Goal: Navigation & Orientation: Find specific page/section

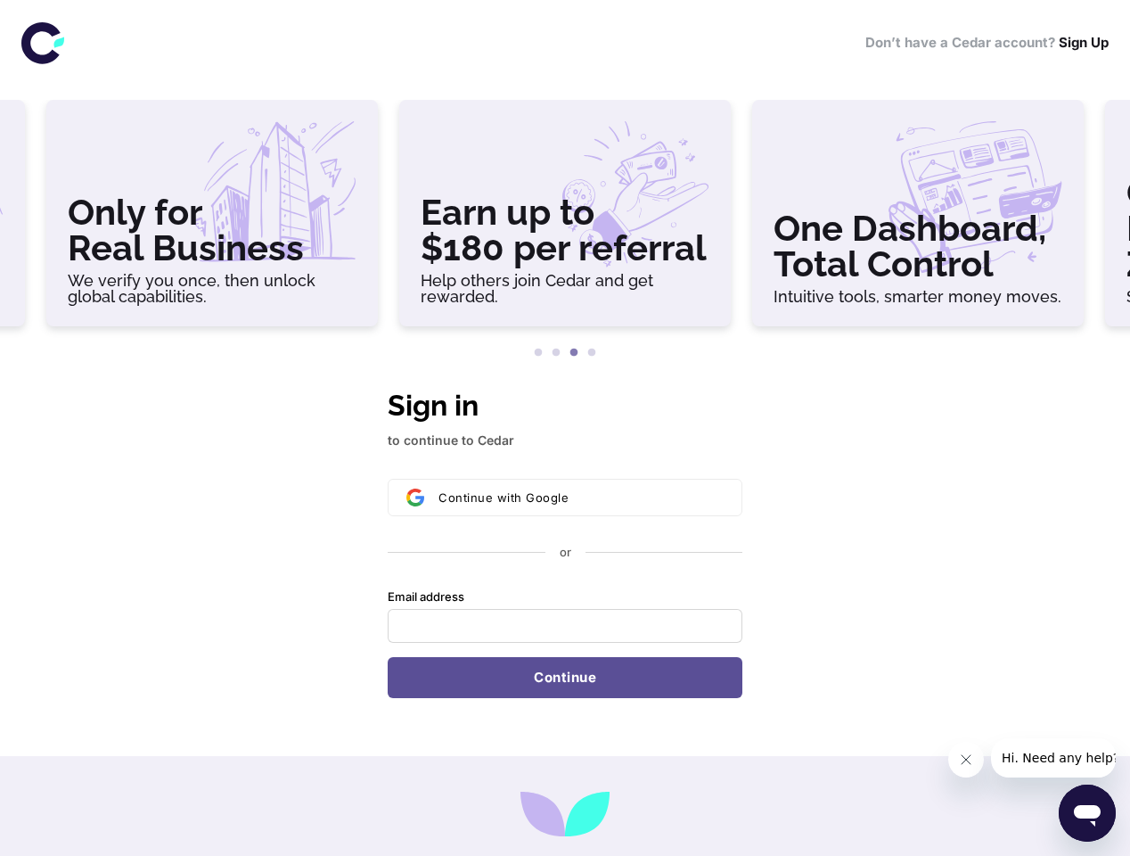
click at [212, 220] on h3 "Only for Real Business" at bounding box center [212, 229] width 289 height 71
click at [565, 220] on h3 "Earn up to $180 per referral" at bounding box center [565, 229] width 289 height 71
click at [918, 220] on h3 "One Dashboard, Total Control" at bounding box center [918, 245] width 289 height 71
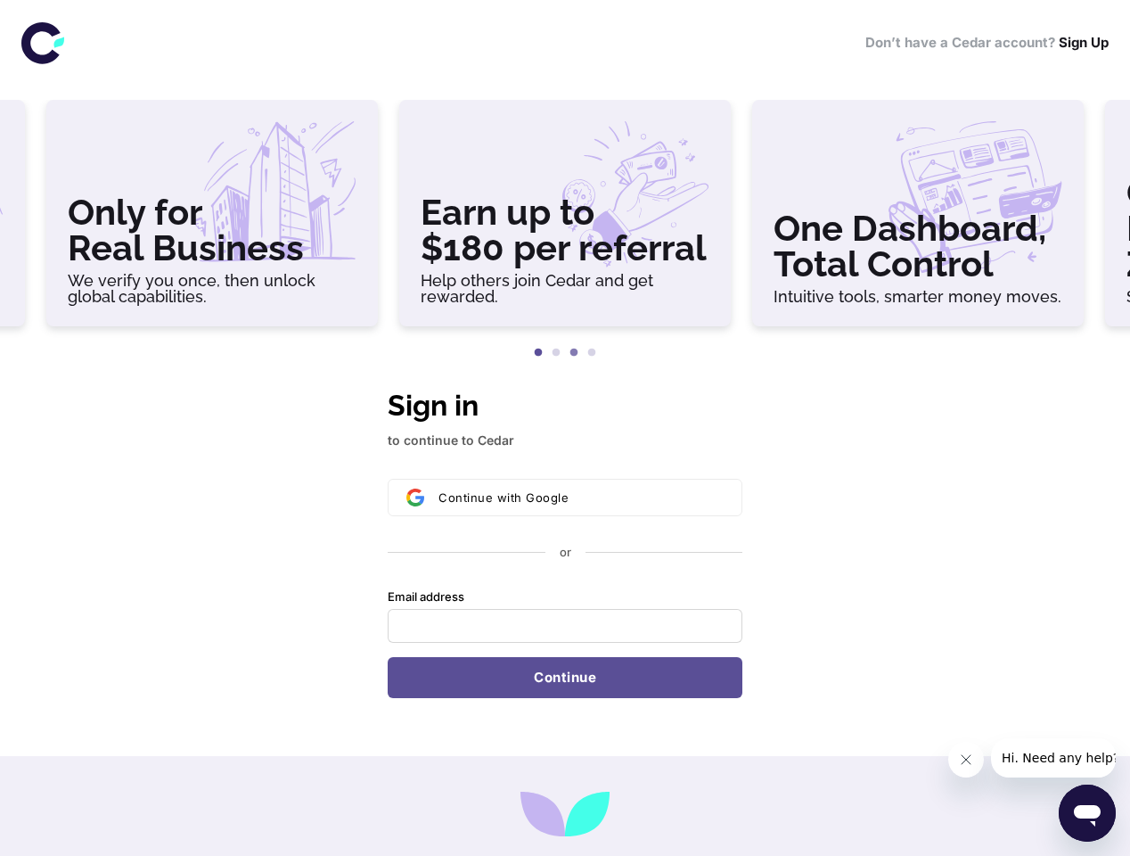
click at [538, 353] on button "1" at bounding box center [538, 353] width 18 height 18
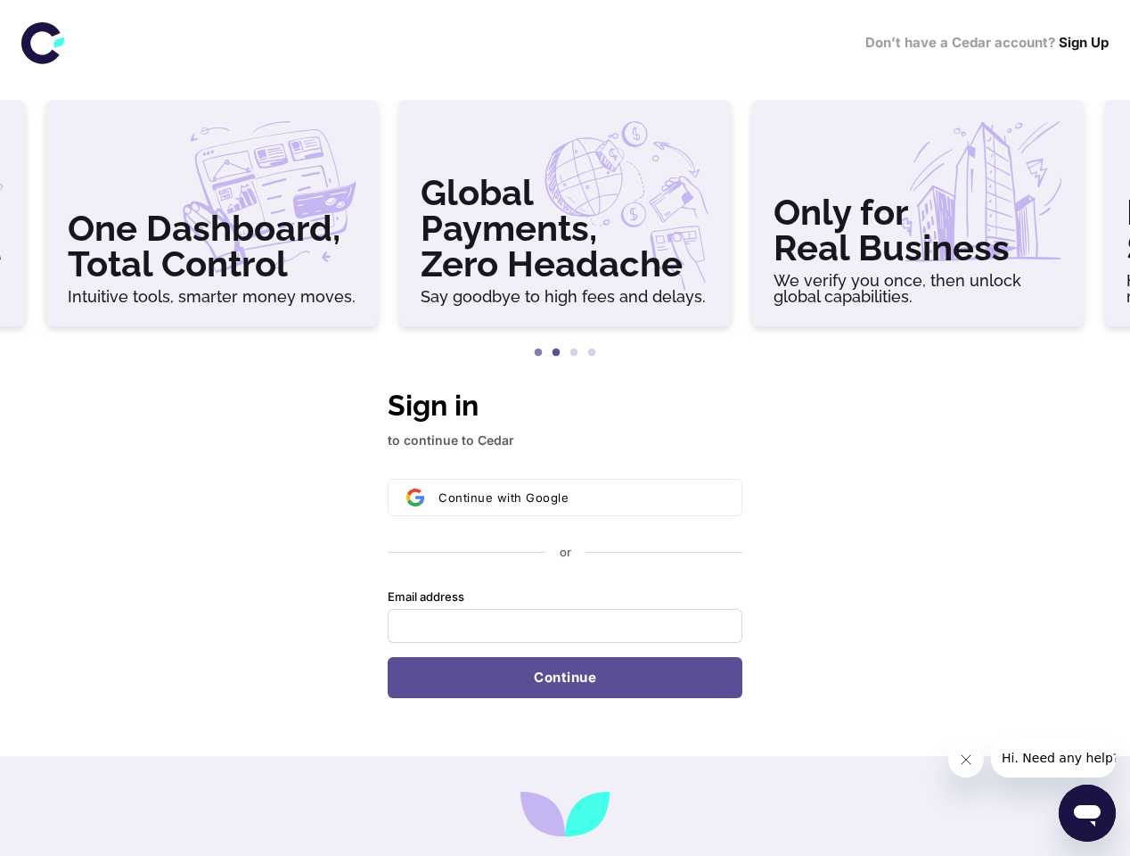
click at [556, 353] on button "2" at bounding box center [556, 353] width 18 height 18
click at [574, 353] on button "3" at bounding box center [574, 353] width 18 height 18
click at [592, 353] on button "4" at bounding box center [592, 353] width 18 height 18
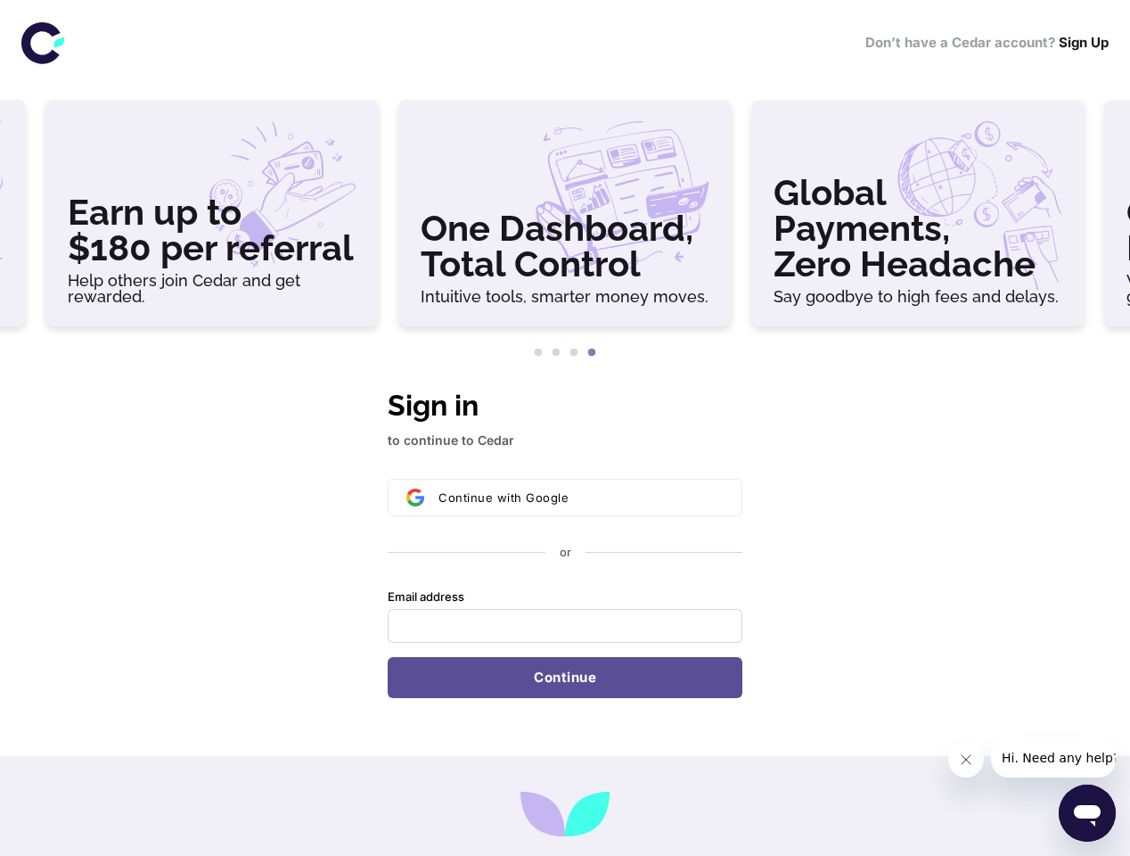
click at [565, 541] on div "Continue with Google or Email address Password Continue" at bounding box center [565, 588] width 355 height 219
